Goal: Information Seeking & Learning: Learn about a topic

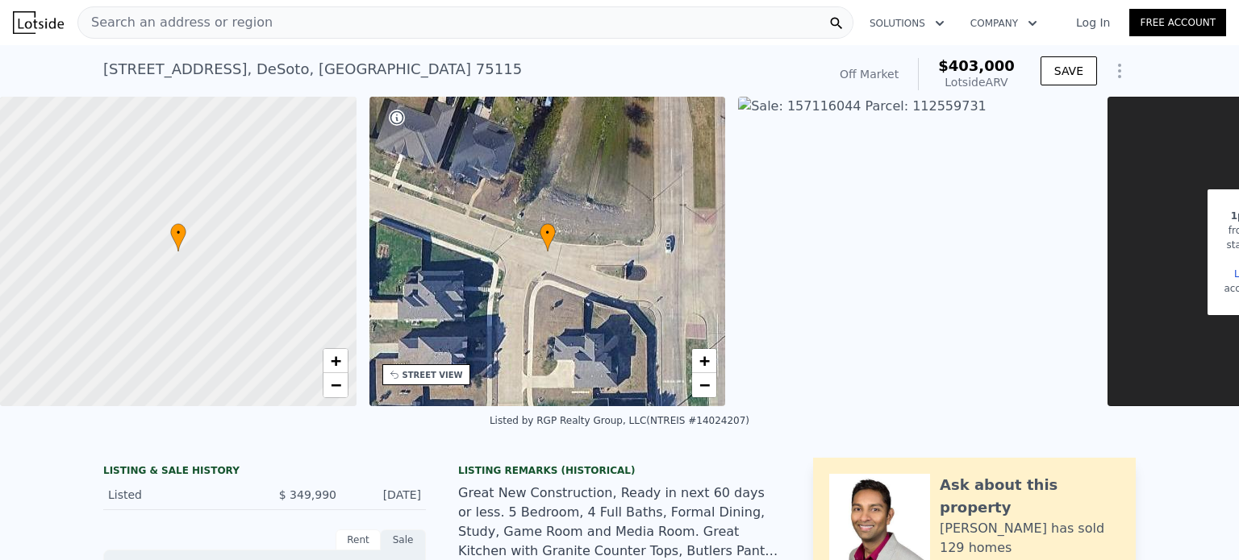
click at [351, 25] on div "Search an address or region" at bounding box center [465, 22] width 776 height 32
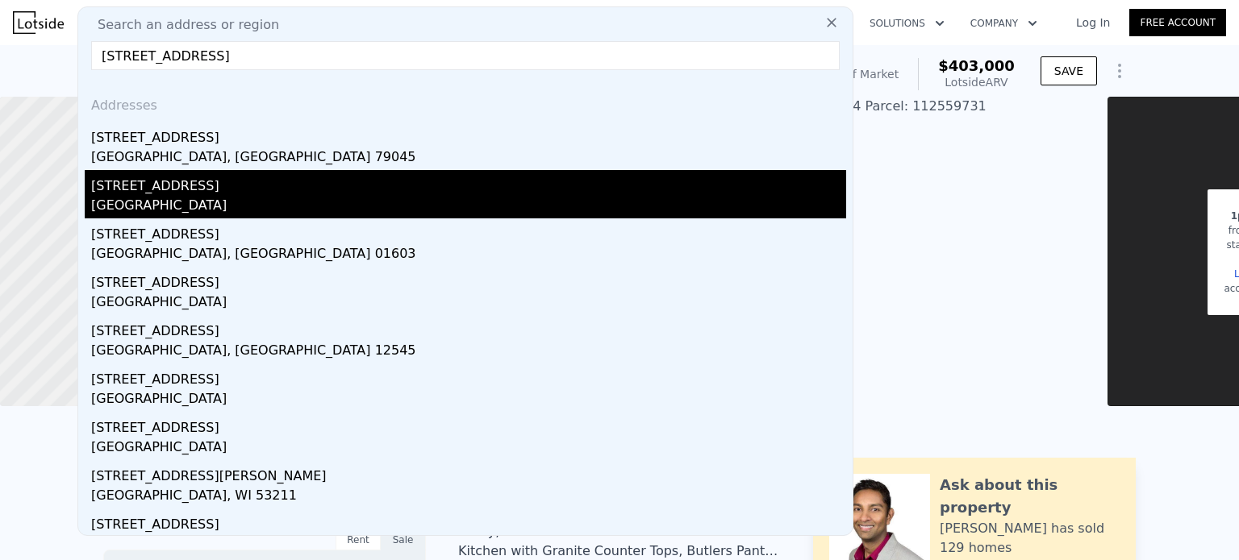
type input "[STREET_ADDRESS]"
click at [160, 186] on div "[STREET_ADDRESS]" at bounding box center [468, 183] width 755 height 26
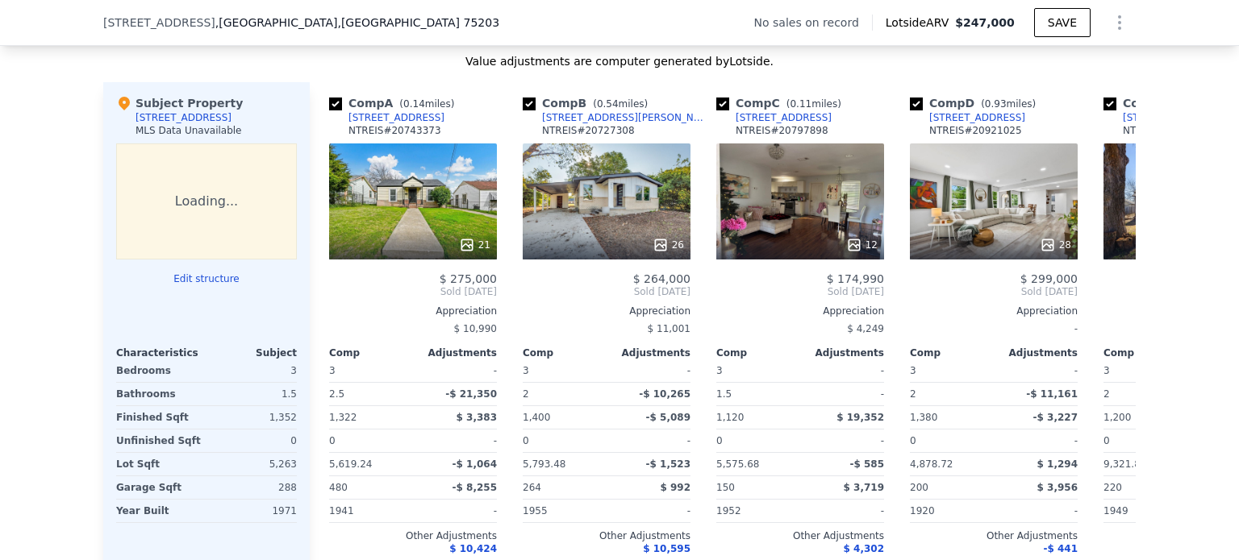
scroll to position [1547, 0]
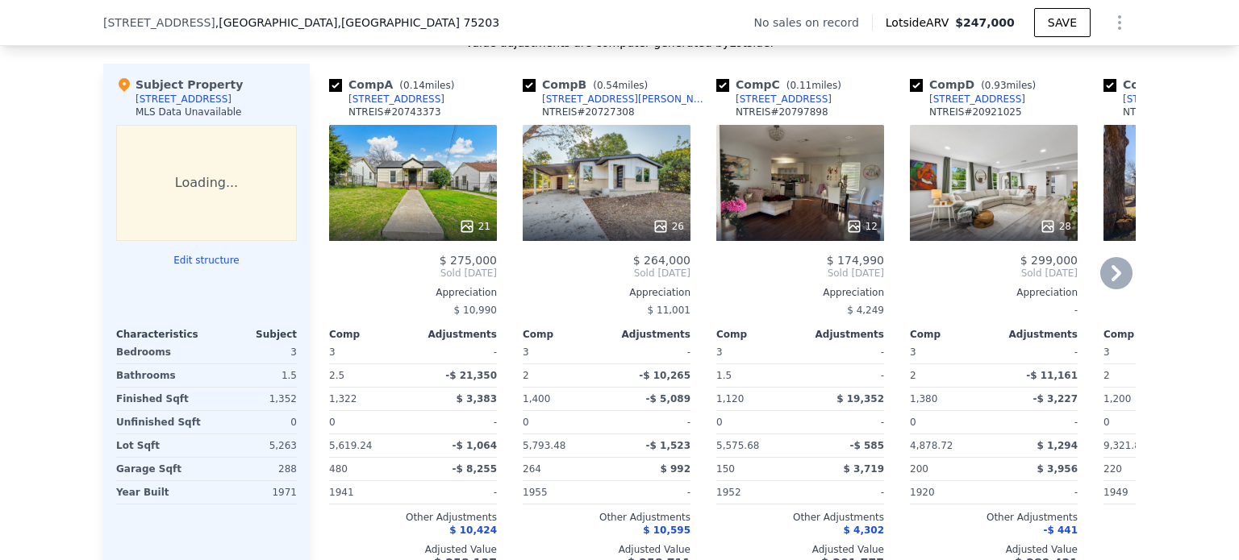
click at [1119, 281] on icon at bounding box center [1116, 273] width 32 height 32
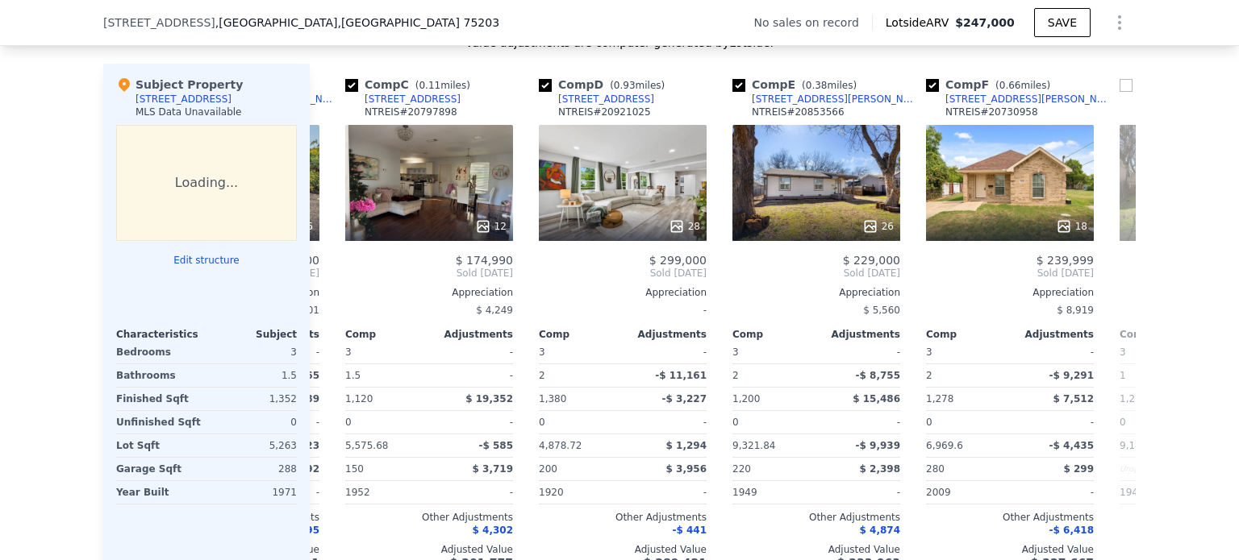
scroll to position [0, 387]
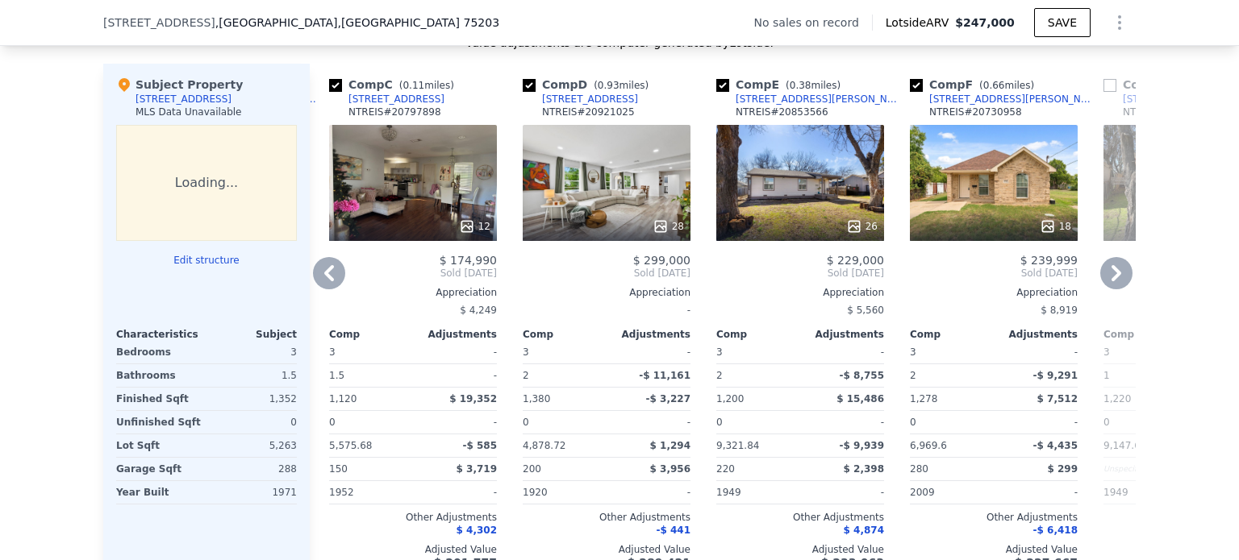
click at [1119, 281] on icon at bounding box center [1116, 273] width 32 height 32
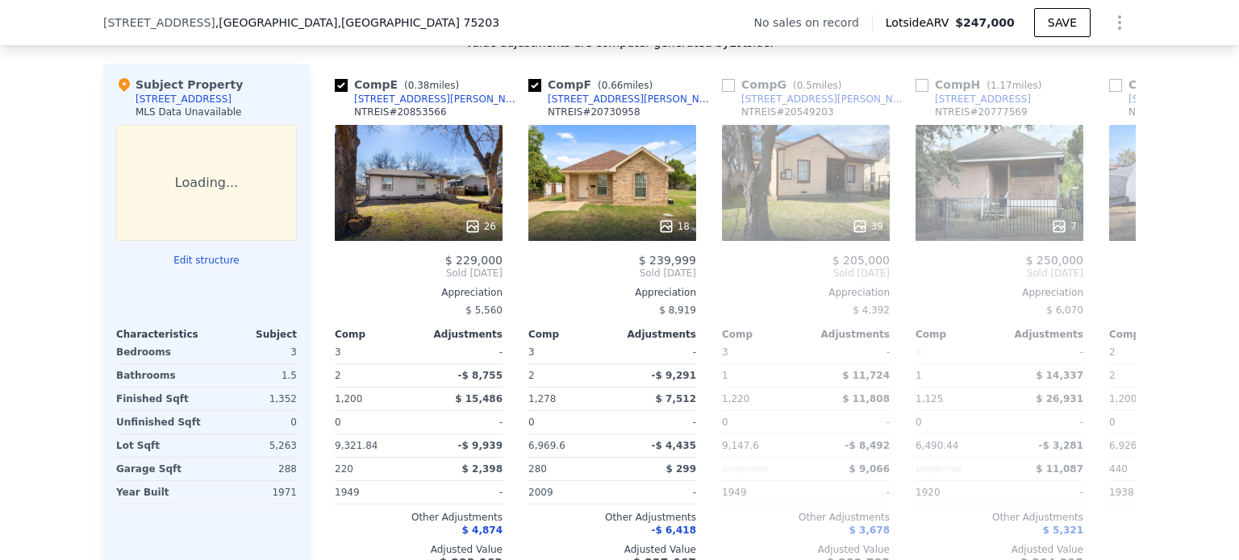
scroll to position [0, 774]
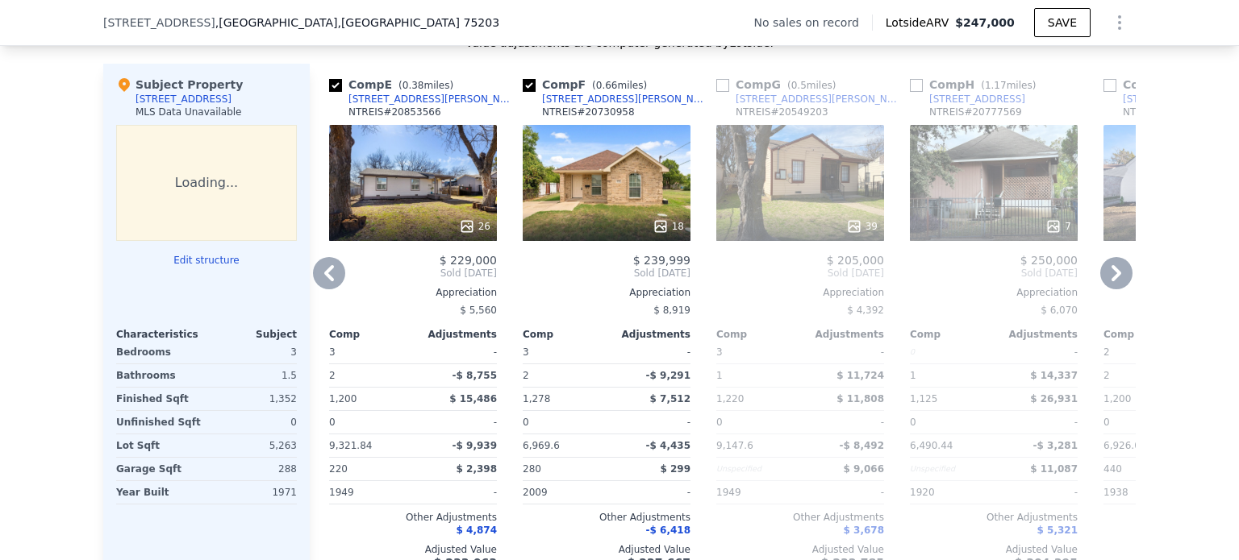
click at [1119, 281] on icon at bounding box center [1116, 273] width 32 height 32
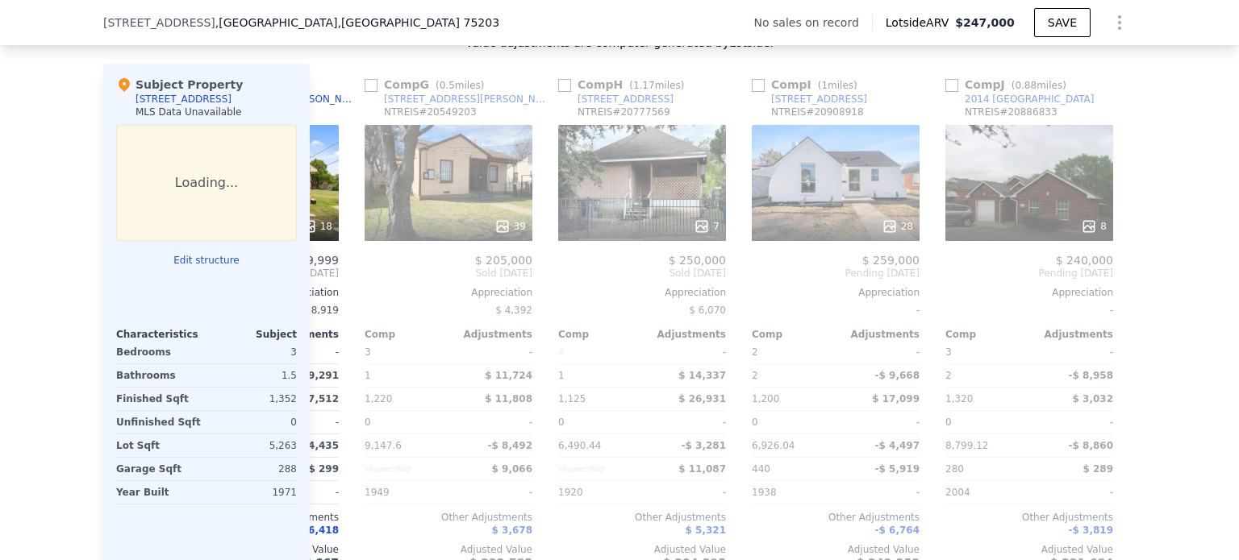
scroll to position [0, 1161]
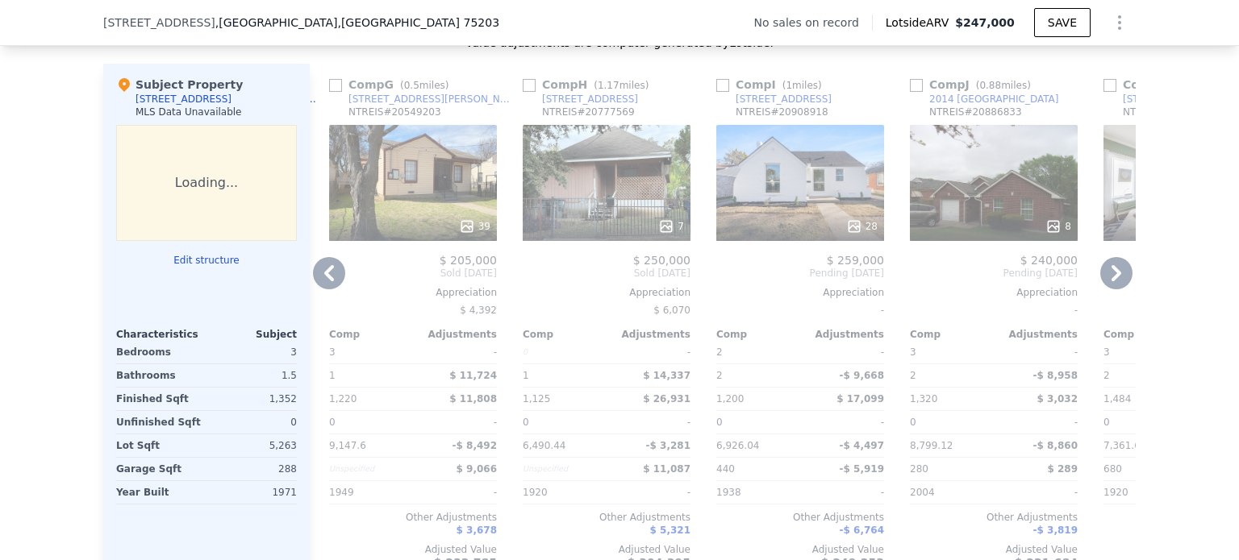
click at [1119, 281] on icon at bounding box center [1116, 273] width 32 height 32
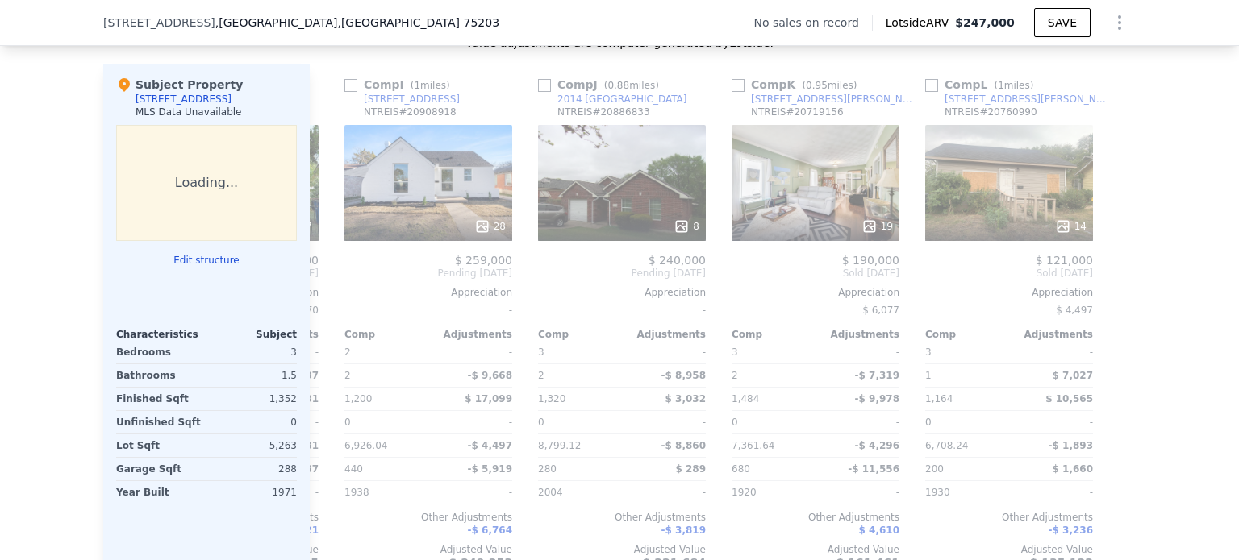
scroll to position [0, 1535]
click at [326, 281] on icon at bounding box center [329, 273] width 10 height 16
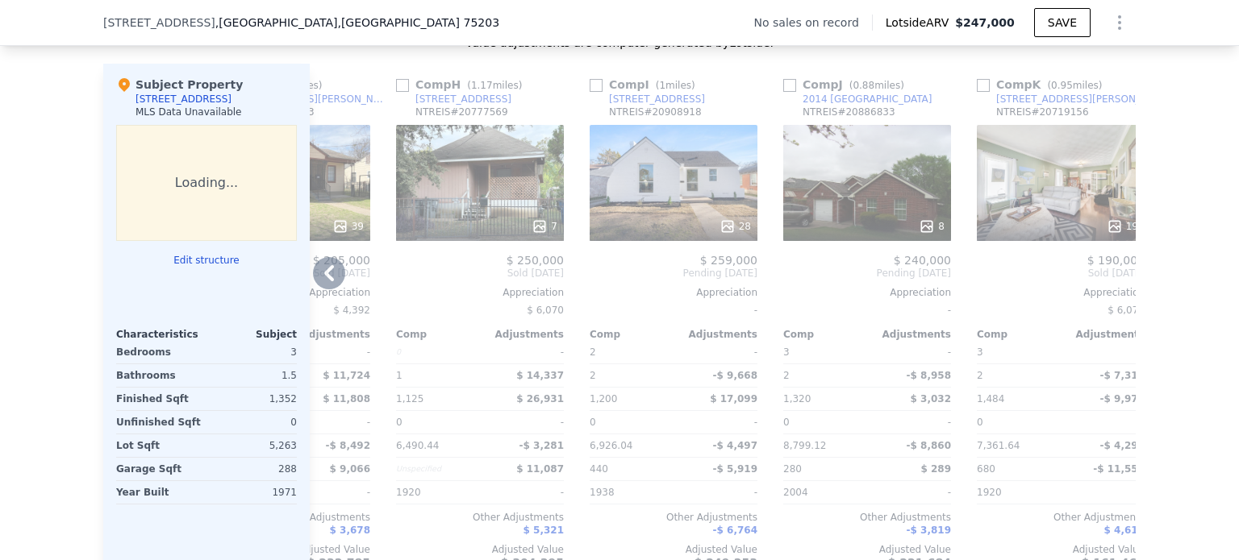
click at [326, 289] on div "Comp G ( 0.5 miles) [STREET_ADDRESS][PERSON_NAME] # 20549203 39 $ 205,000 Sold …" at bounding box center [286, 323] width 181 height 518
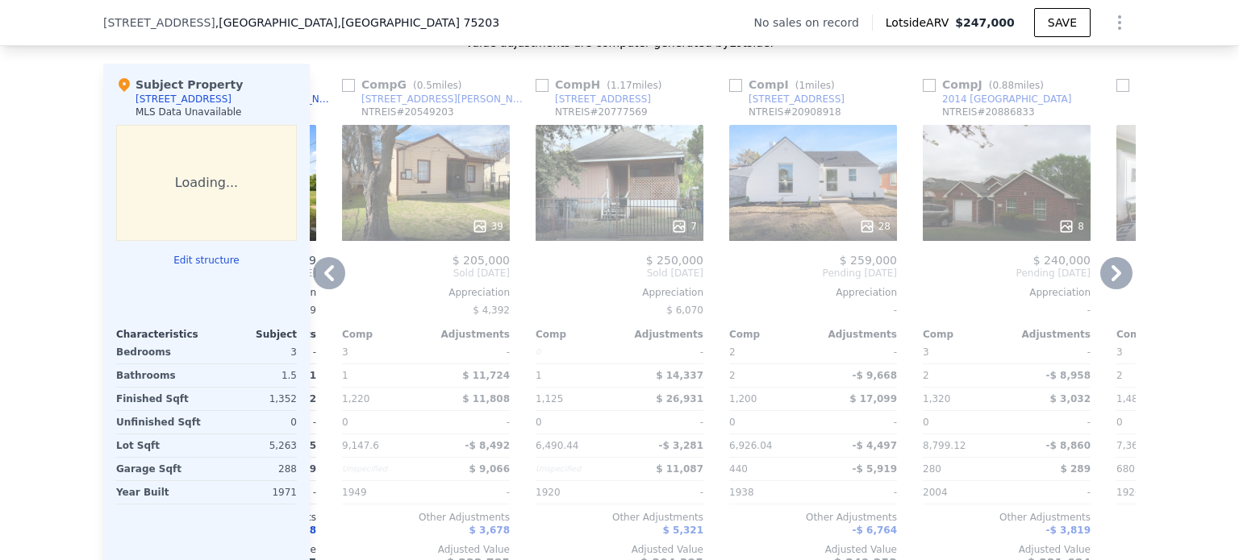
click at [326, 281] on icon at bounding box center [329, 273] width 10 height 16
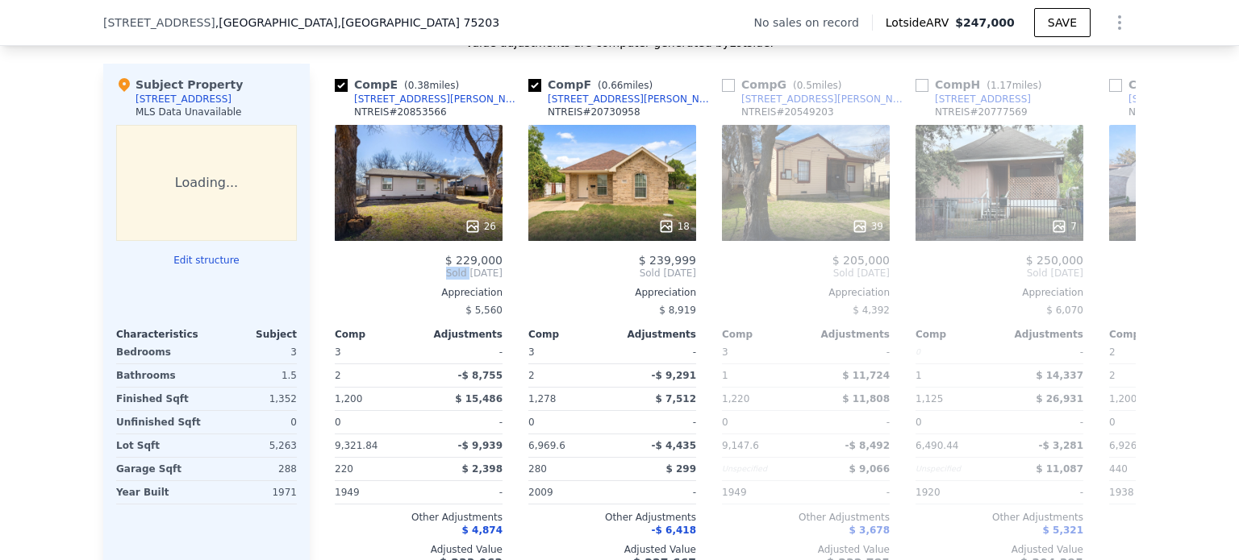
scroll to position [0, 761]
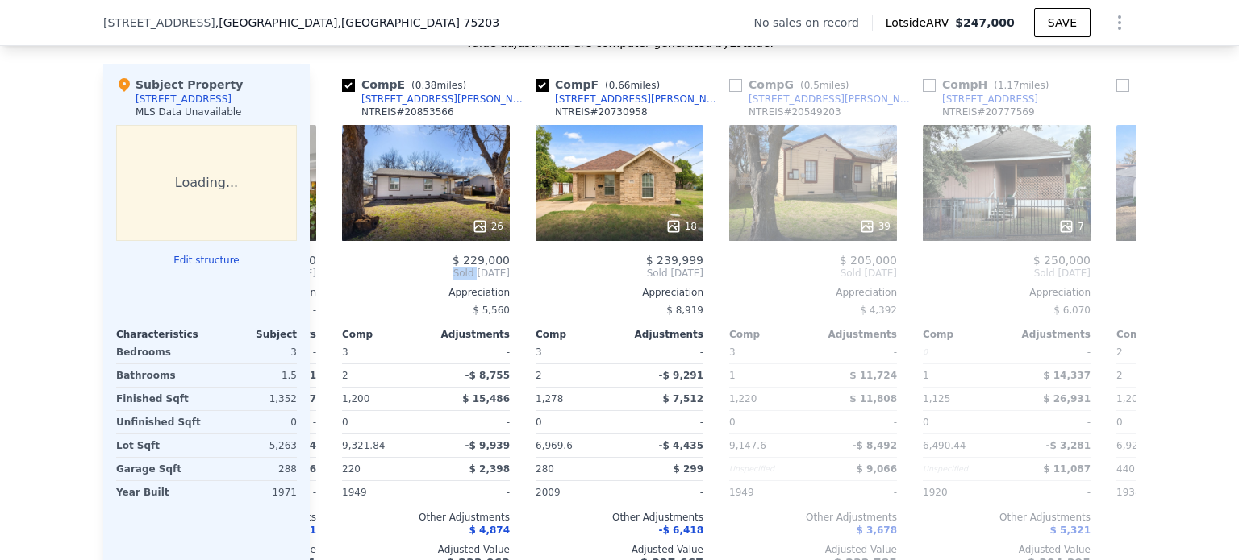
click at [326, 289] on div "Comp A ( 0.14 miles) [STREET_ADDRESS] 21 $ 275,000 Sold [DATE] Appreciation $ 1…" at bounding box center [723, 323] width 826 height 518
click at [319, 286] on icon at bounding box center [329, 273] width 32 height 32
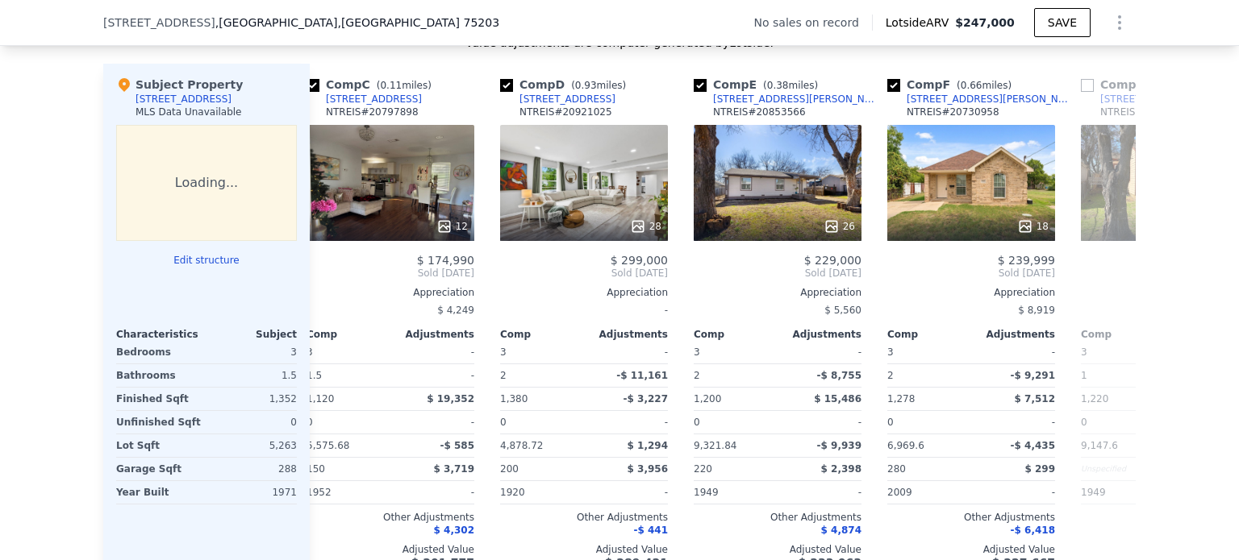
scroll to position [0, 374]
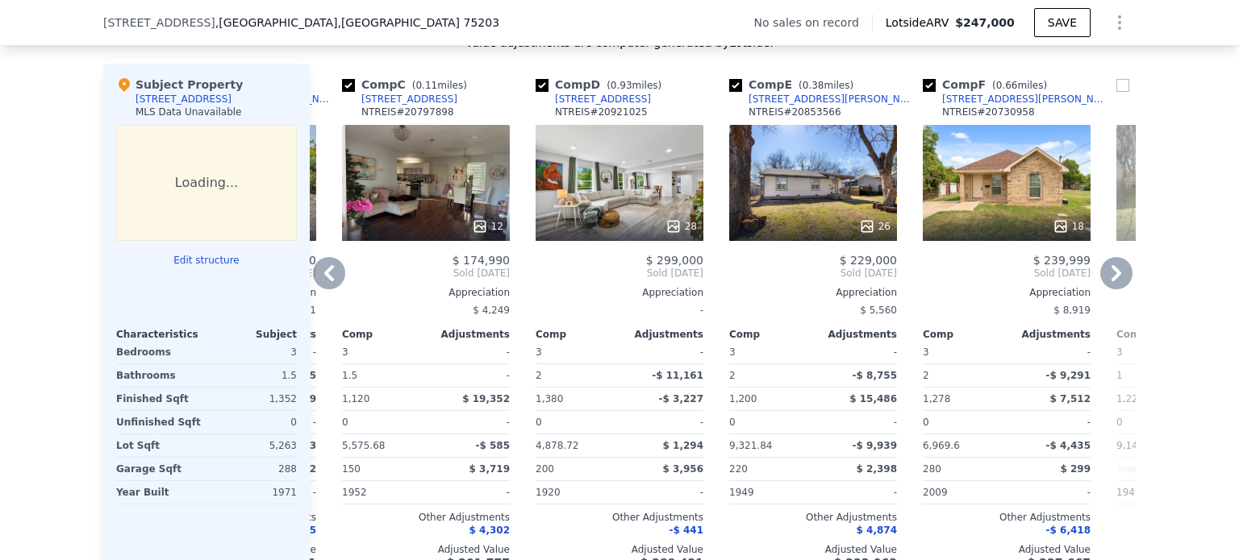
click at [316, 285] on icon at bounding box center [329, 273] width 32 height 32
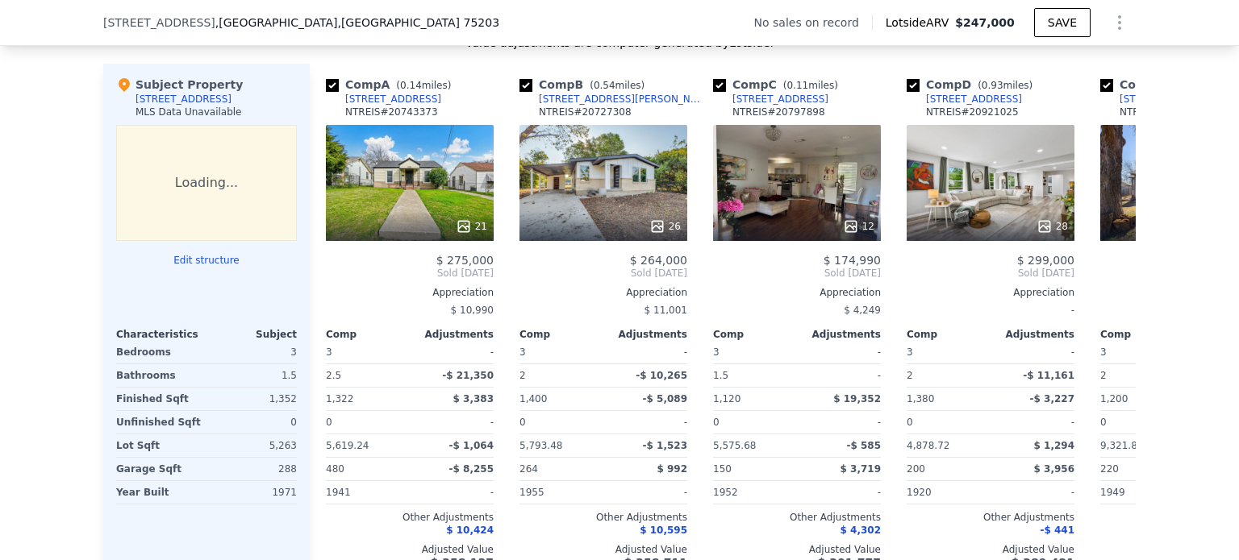
scroll to position [0, 0]
